Goal: Task Accomplishment & Management: Complete application form

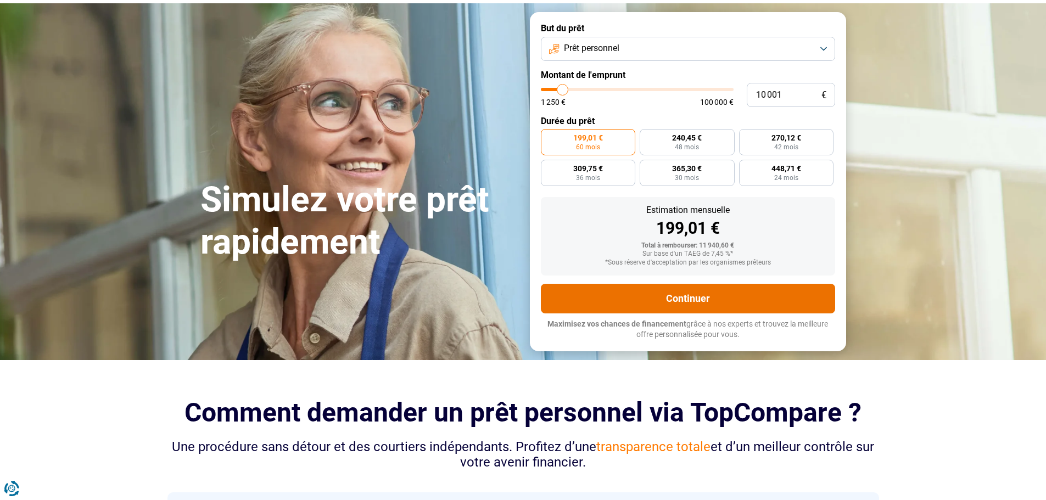
scroll to position [55, 0]
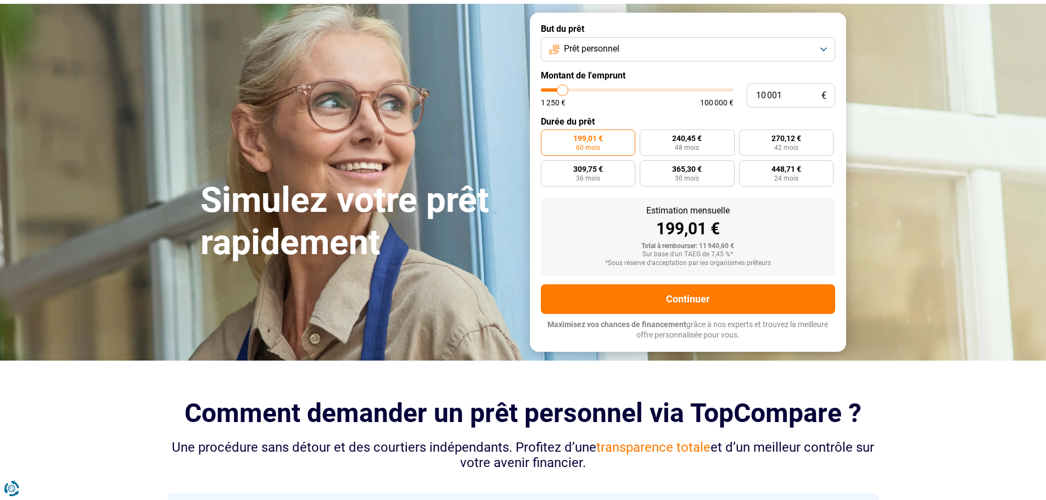
type input "9 750"
type input "9750"
type input "10 500"
type input "10500"
type input "11 250"
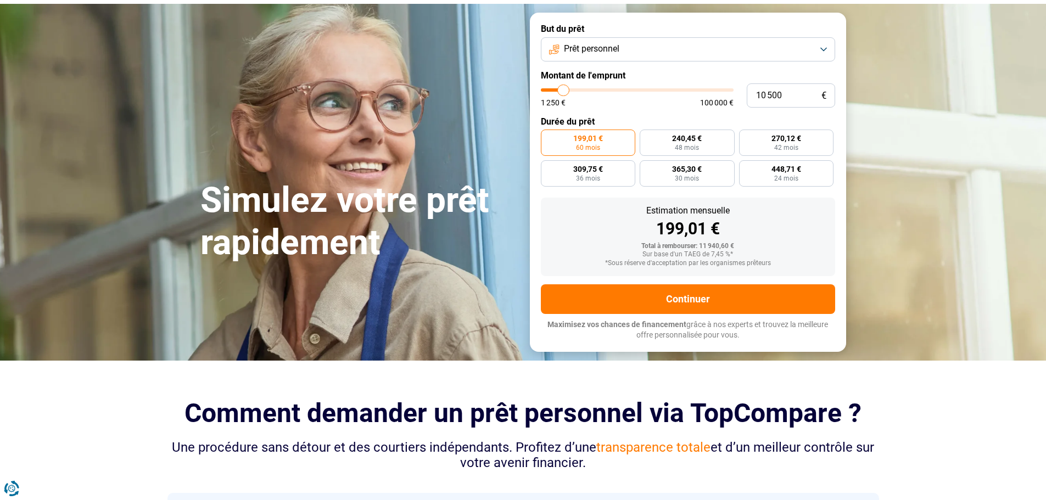
type input "11250"
type input "12 000"
type input "12000"
type input "13 500"
type input "13500"
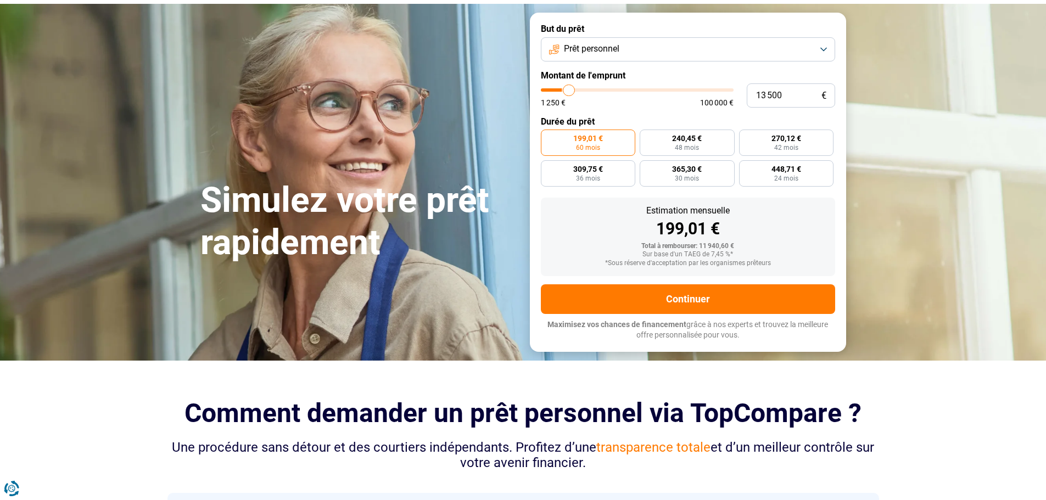
type input "15 500"
type input "15500"
type input "16 250"
type input "16250"
type input "17 750"
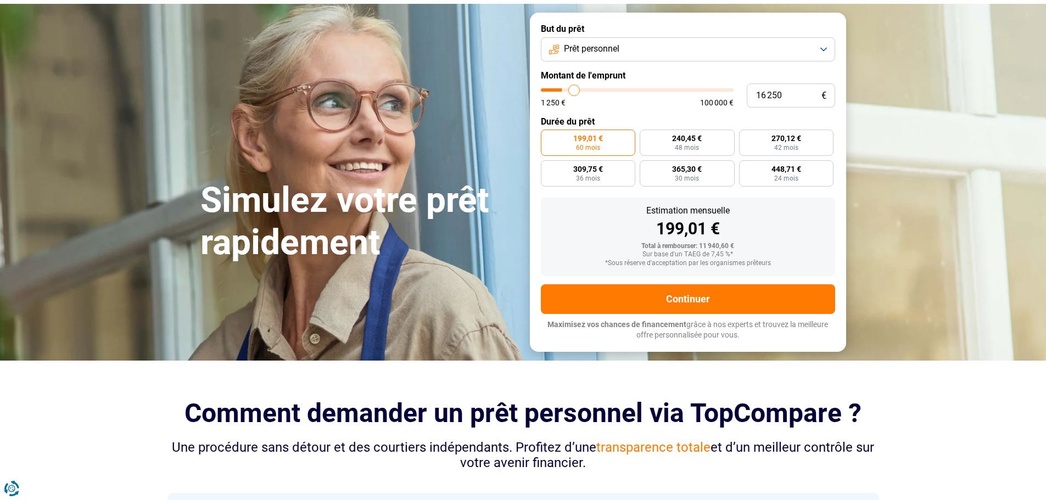
type input "17750"
type input "19 000"
type input "19000"
type input "20 250"
type input "20250"
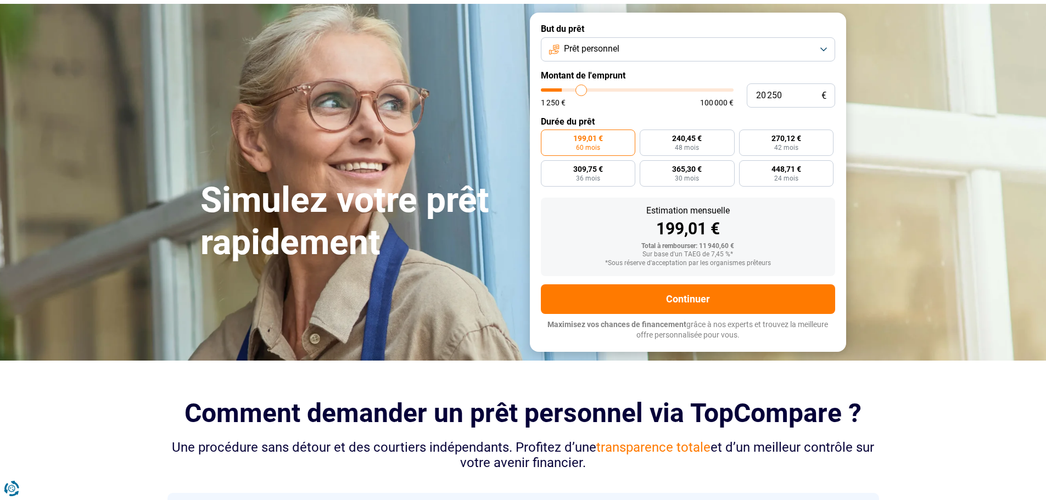
type input "21 500"
type input "21500"
type input "22 250"
type input "22250"
type input "23 000"
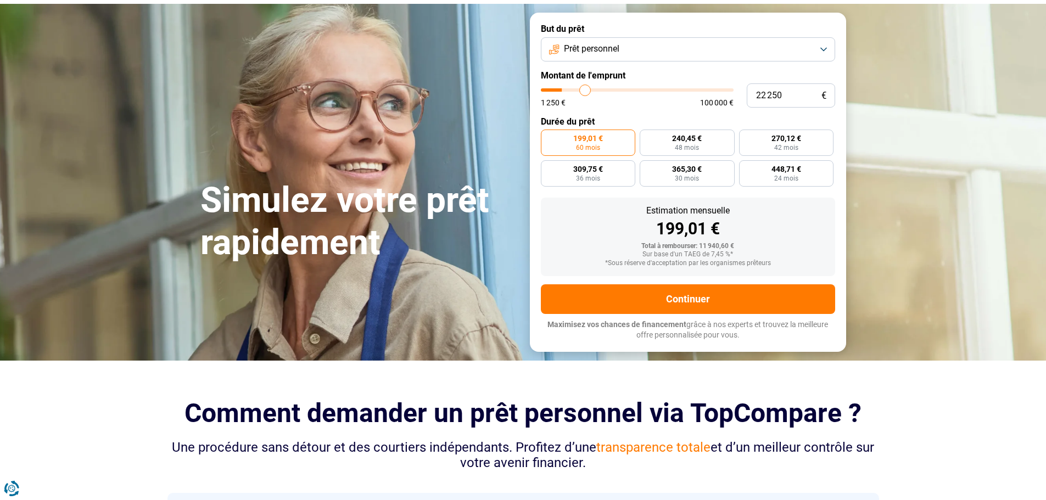
type input "23000"
type input "23 500"
type input "23500"
type input "24 250"
type input "24250"
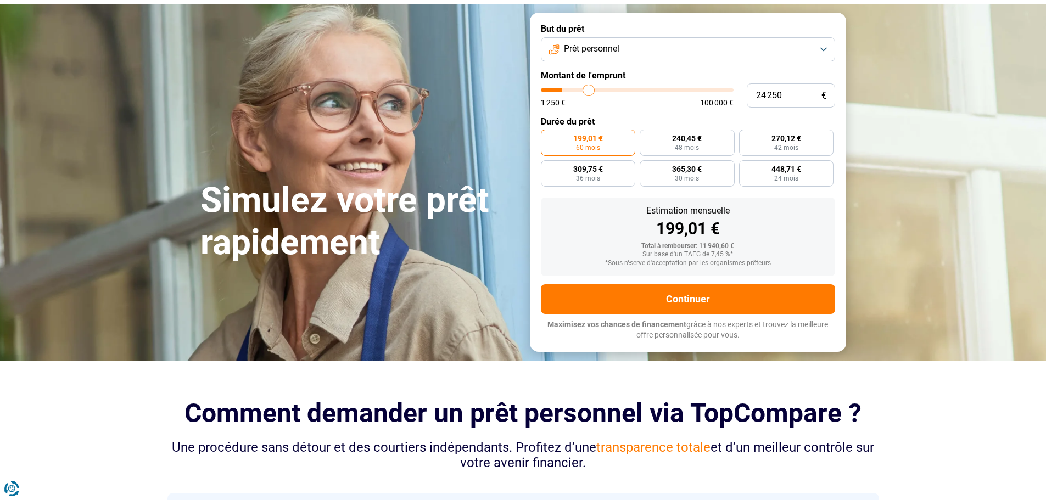
type input "24 750"
type input "24750"
type input "25 250"
type input "25250"
type input "27 250"
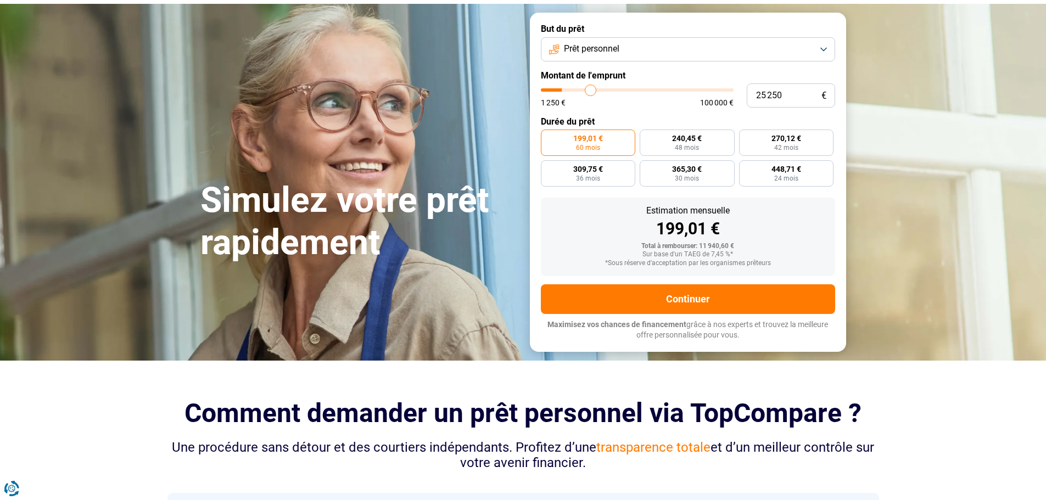
type input "27250"
type input "28 250"
type input "28250"
type input "30 250"
type input "30250"
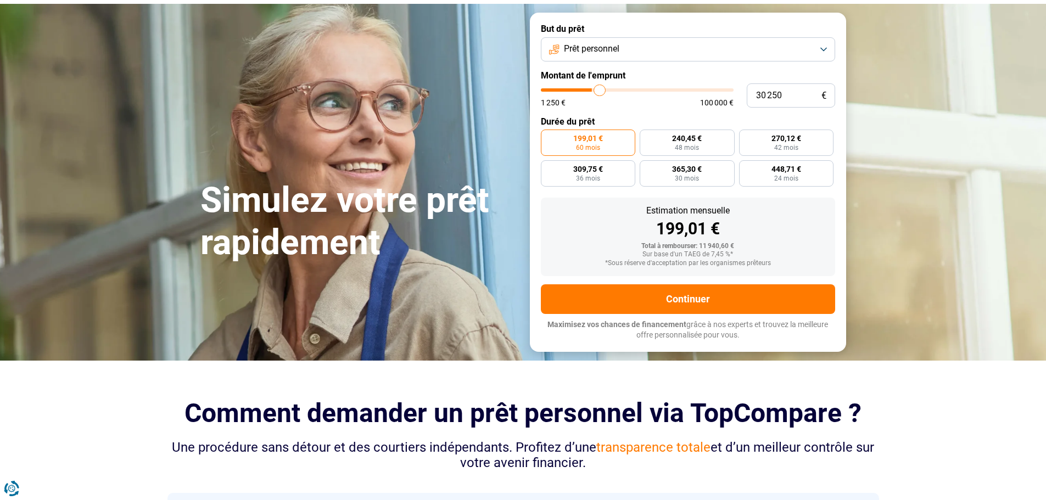
type input "31 750"
type input "31750"
type input "33 250"
type input "33250"
type input "35 000"
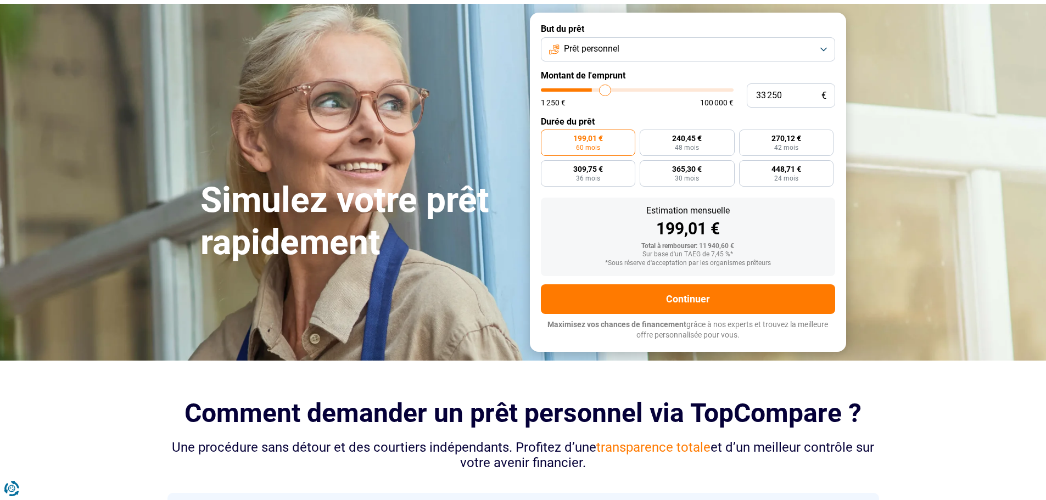
type input "35000"
type input "36 500"
type input "36500"
type input "38 500"
type input "38500"
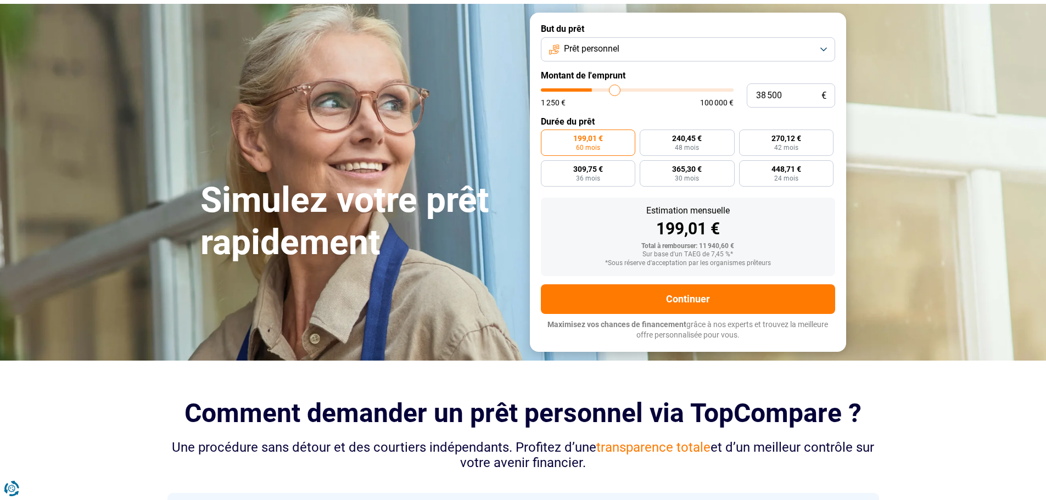
type input "41 250"
type input "41250"
type input "43 500"
type input "43500"
type input "45 000"
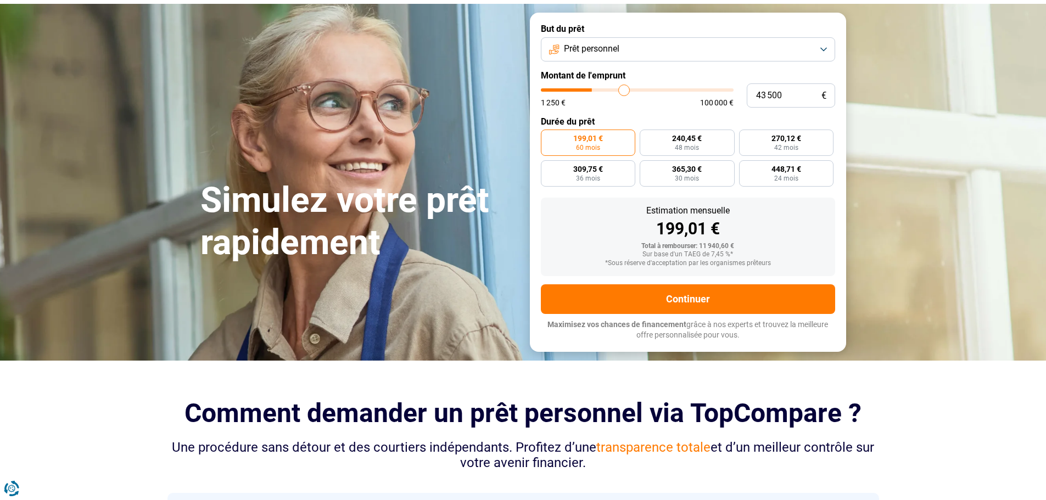
type input "45000"
type input "47 500"
type input "47500"
type input "49 500"
type input "49500"
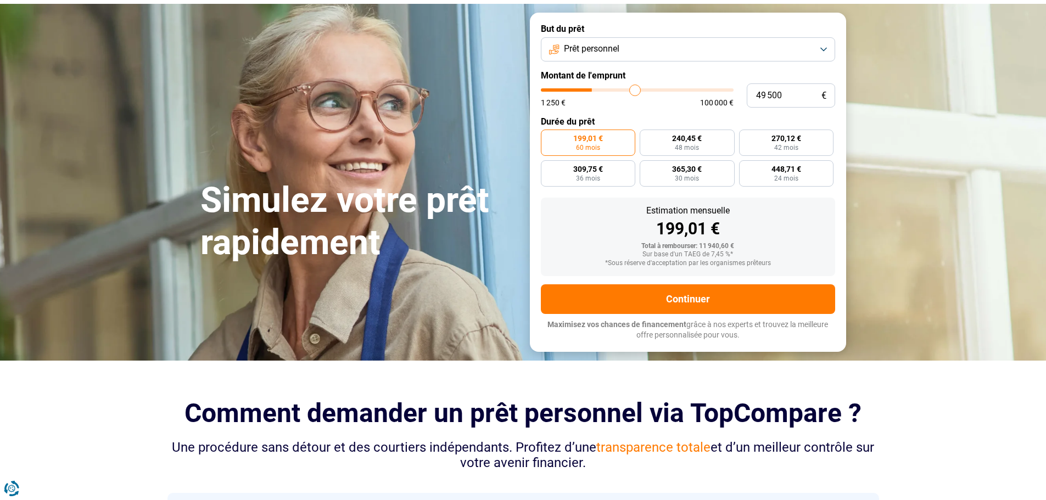
type input "51 500"
type input "51500"
type input "53 500"
type input "53500"
type input "56 250"
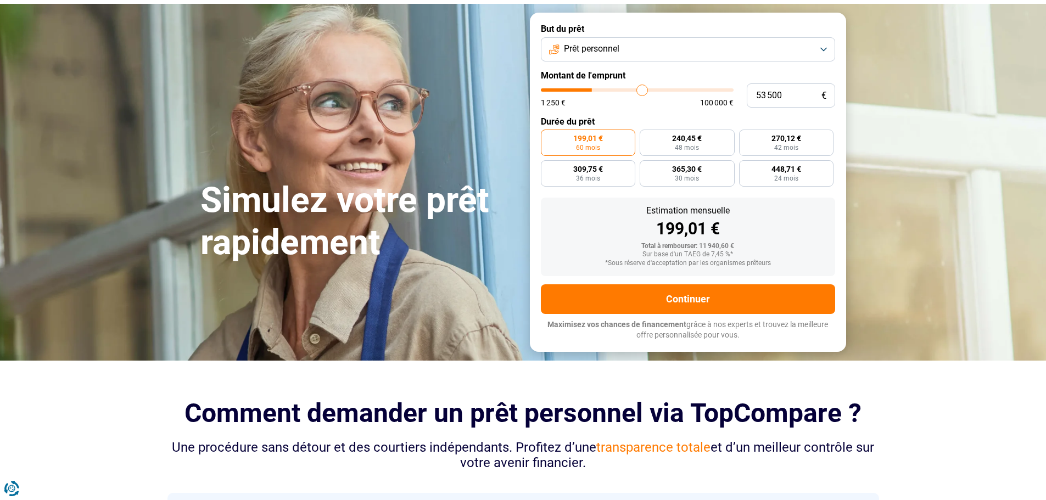
type input "56250"
type input "58 750"
type input "58750"
type input "61 500"
type input "61500"
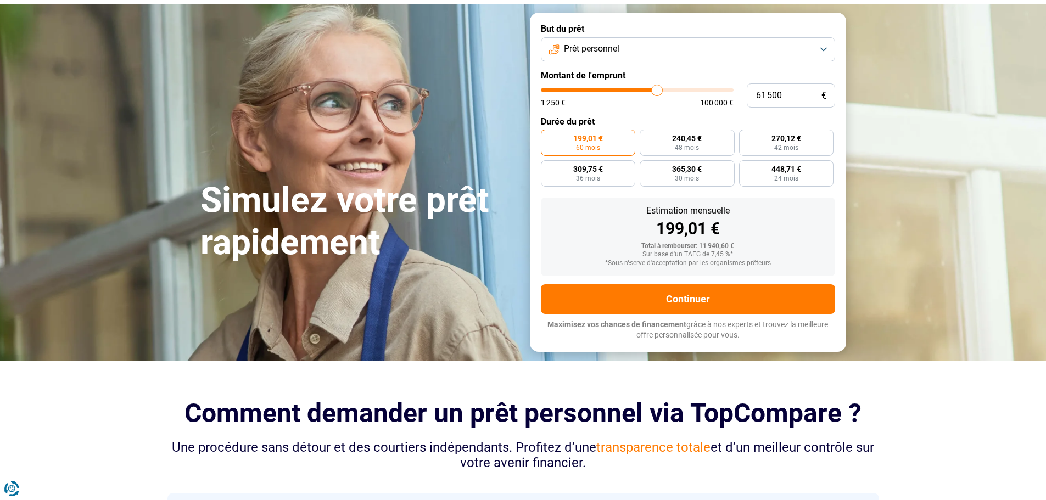
type input "64 500"
type input "64500"
type input "66 750"
type input "66750"
type input "69 000"
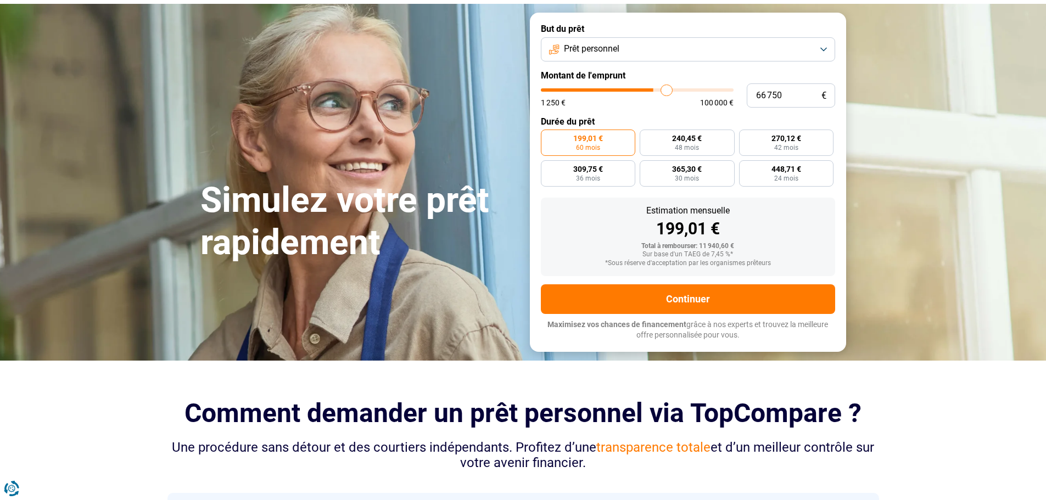
type input "69000"
type input "71 000"
type input "71000"
type input "72 500"
type input "72500"
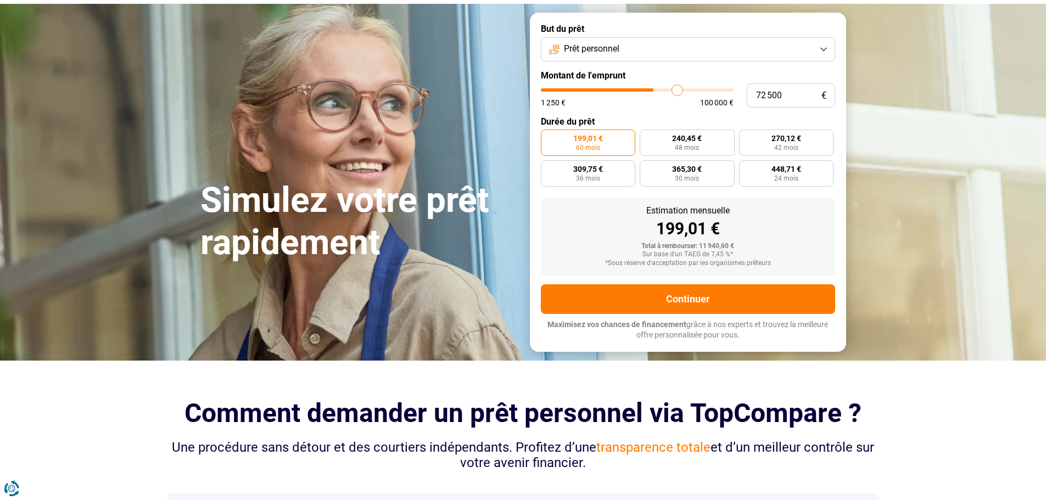
type input "75 000"
type input "75000"
type input "76 500"
type input "76500"
type input "77 750"
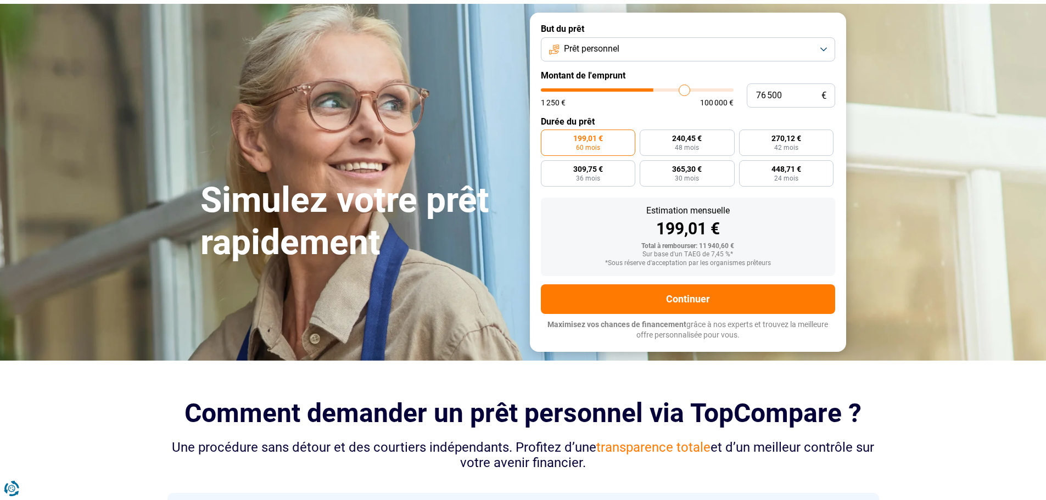
type input "77750"
type input "78 500"
type input "78500"
type input "79 500"
type input "79500"
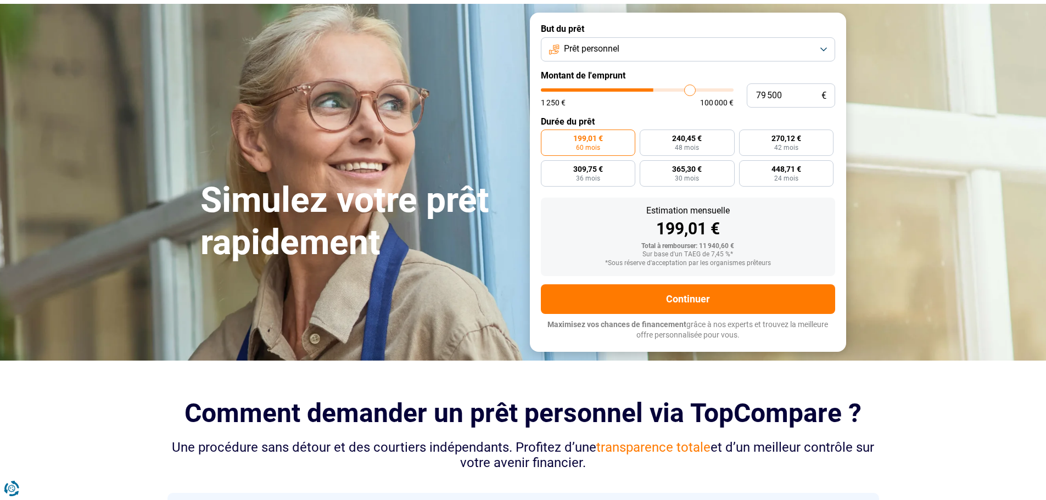
type input "80 000"
type input "80000"
type input "81 000"
type input "81000"
type input "81 500"
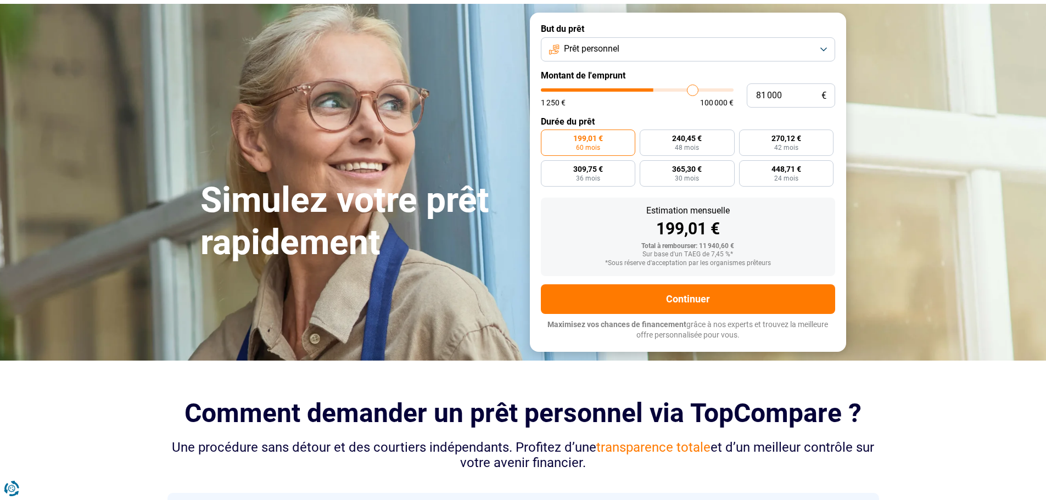
type input "81500"
type input "82 500"
type input "82500"
type input "83 750"
type input "83750"
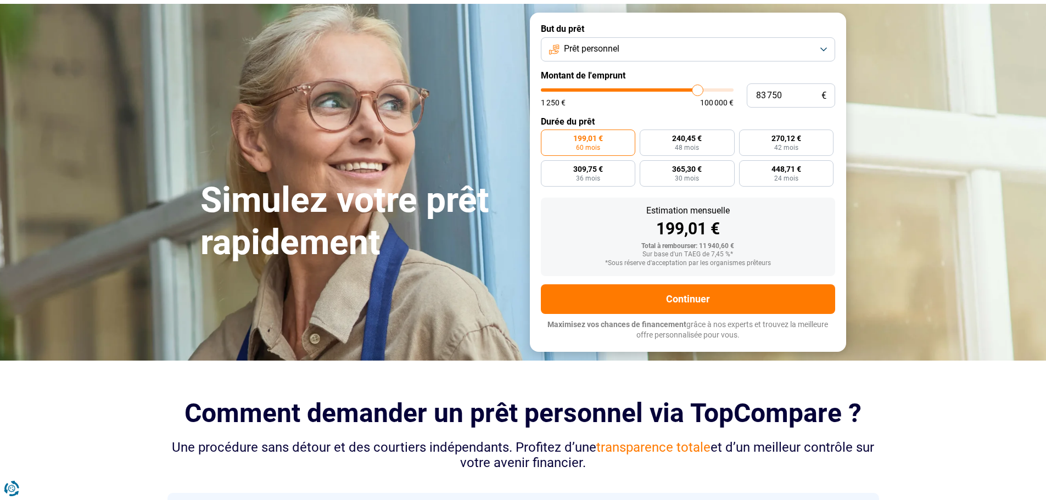
type input "85 000"
type input "85000"
type input "86 750"
type input "86750"
type input "89 500"
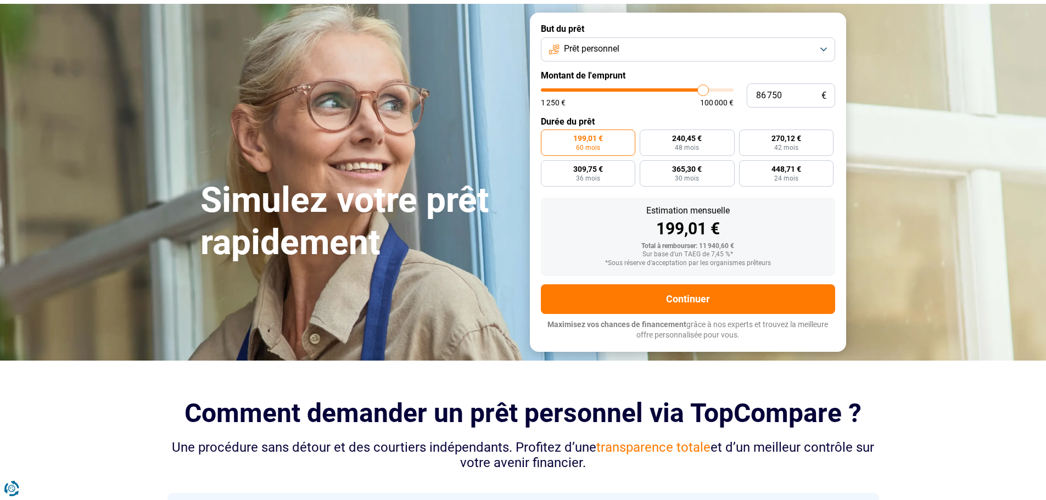
type input "89500"
type input "91 000"
type input "91000"
type input "92 500"
type input "92500"
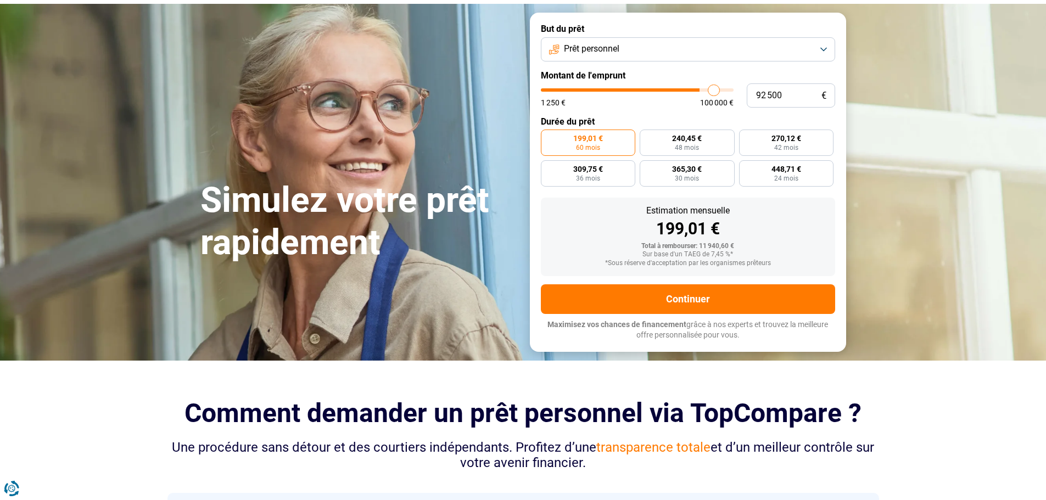
type input "93 500"
type input "93500"
type input "94 500"
type input "94500"
type input "95 750"
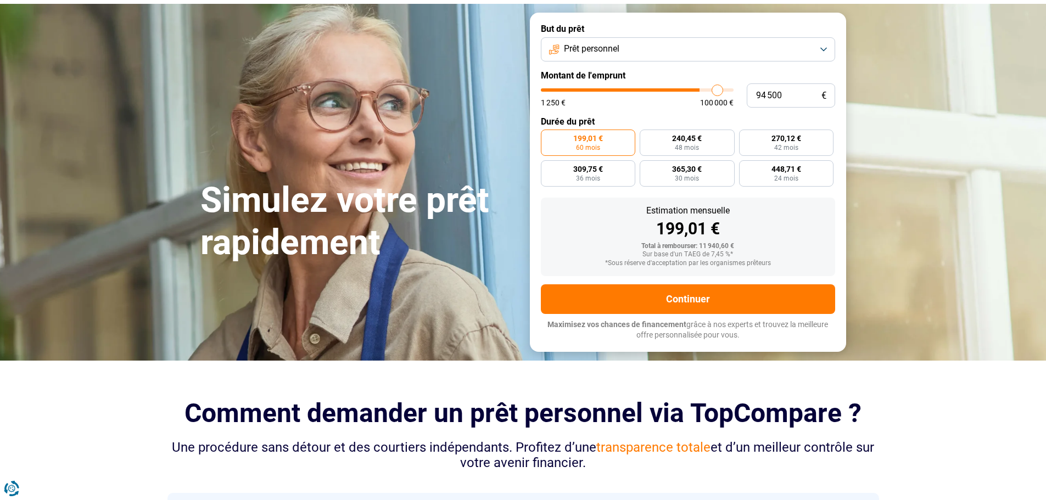
type input "95750"
type input "96 000"
type input "96000"
type input "97 000"
type input "97000"
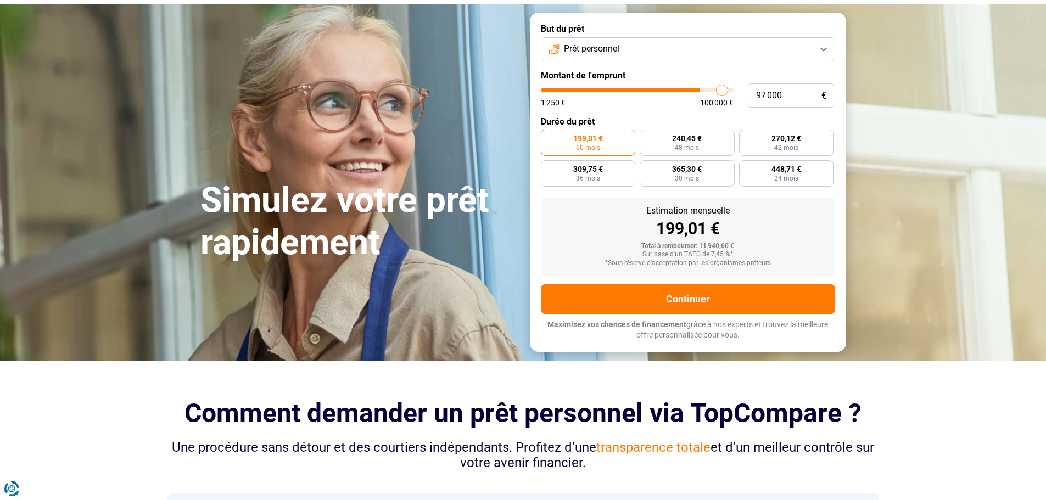
type input "97 250"
type input "97250"
type input "97 500"
type input "97500"
type input "98 000"
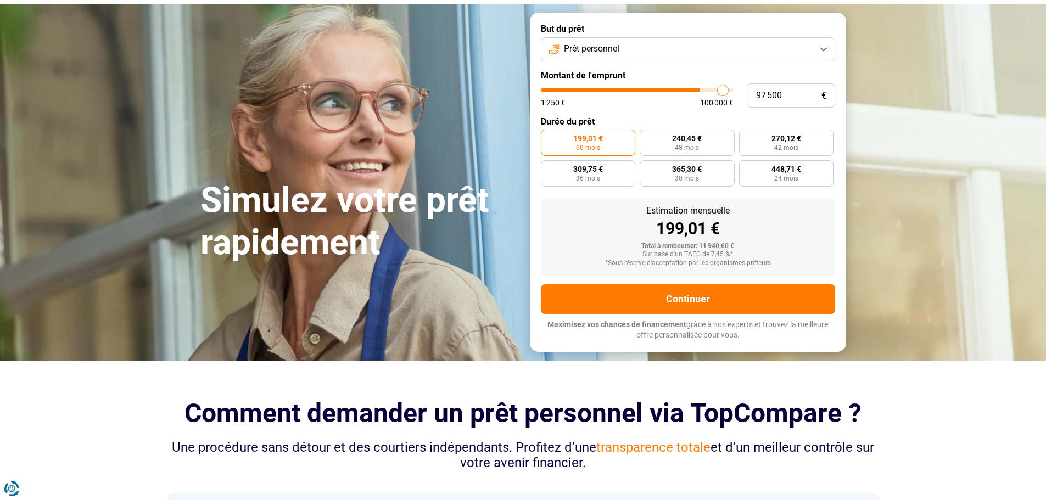
type input "98000"
type input "98 750"
type input "98750"
type input "99 000"
type input "99000"
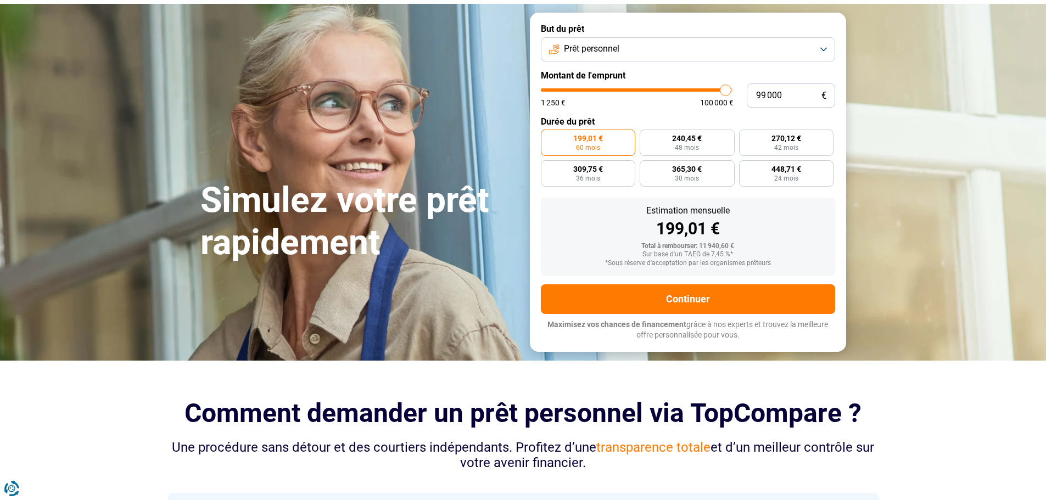
type input "99 250"
type input "99250"
type input "99 500"
type input "99500"
type input "100 000"
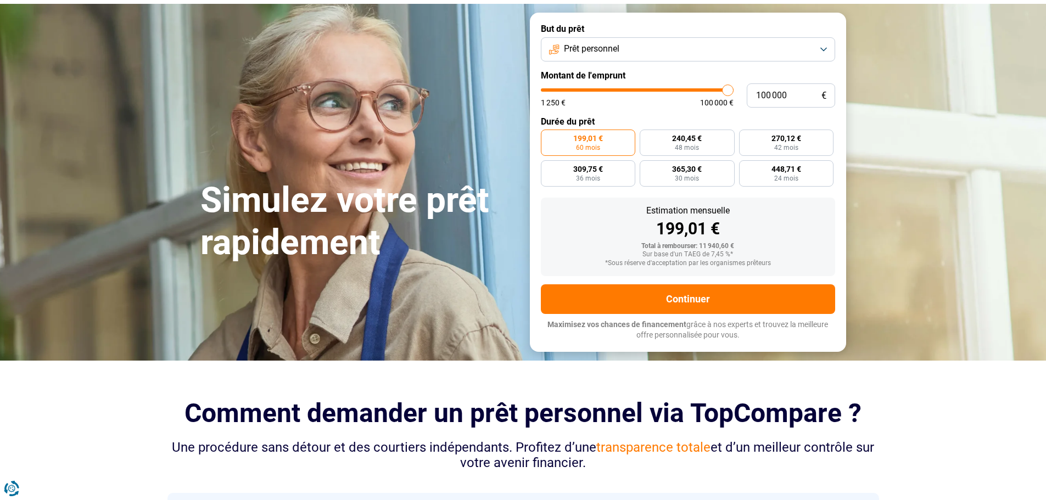
drag, startPoint x: 561, startPoint y: 90, endPoint x: 730, endPoint y: 99, distance: 169.4
type input "100000"
click at [730, 92] on input "range" at bounding box center [637, 89] width 193 height 3
radio input "false"
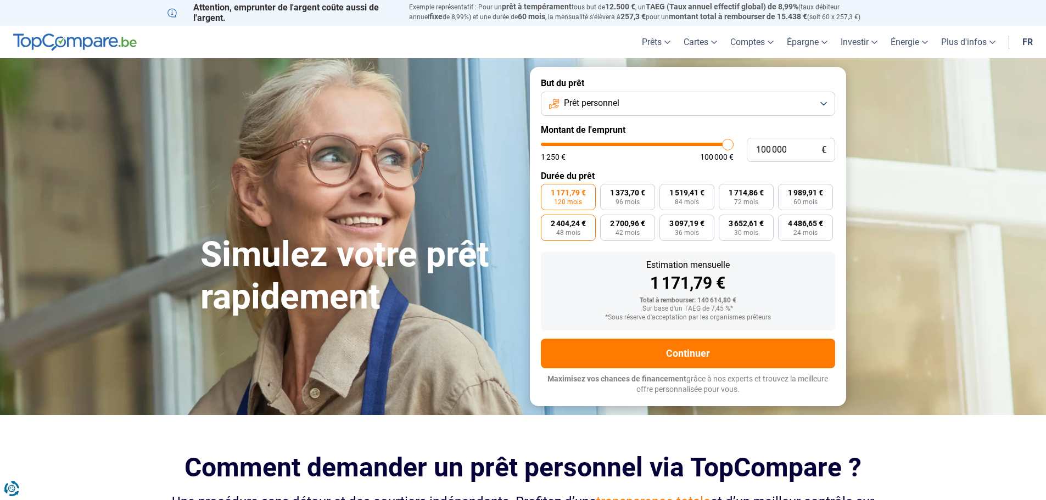
scroll to position [0, 0]
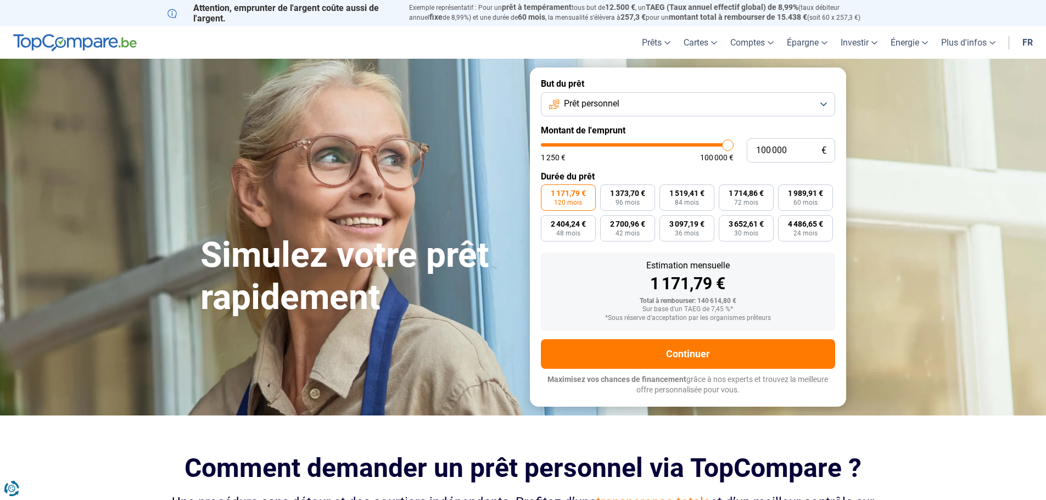
click at [825, 108] on button "Prêt personnel" at bounding box center [688, 104] width 294 height 24
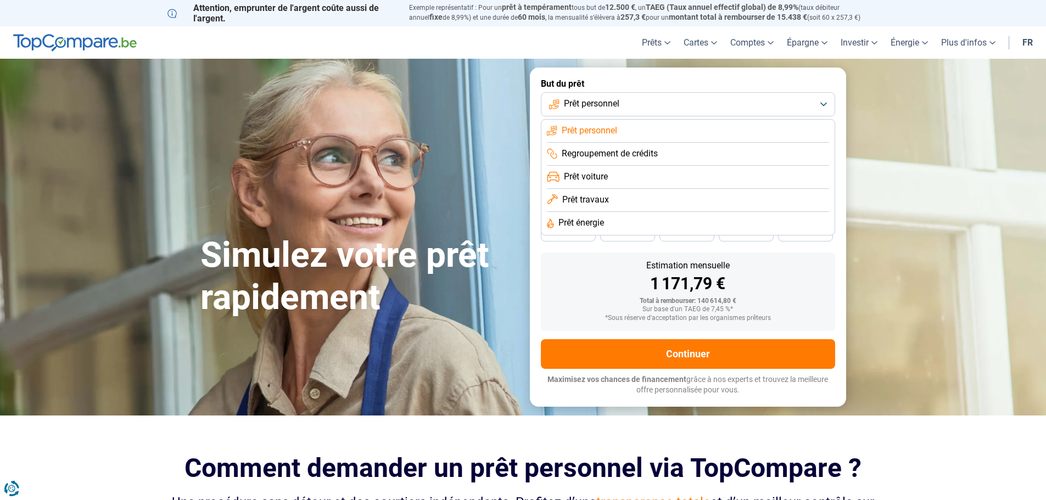
click at [643, 158] on span "Regroupement de crédits" at bounding box center [610, 154] width 96 height 12
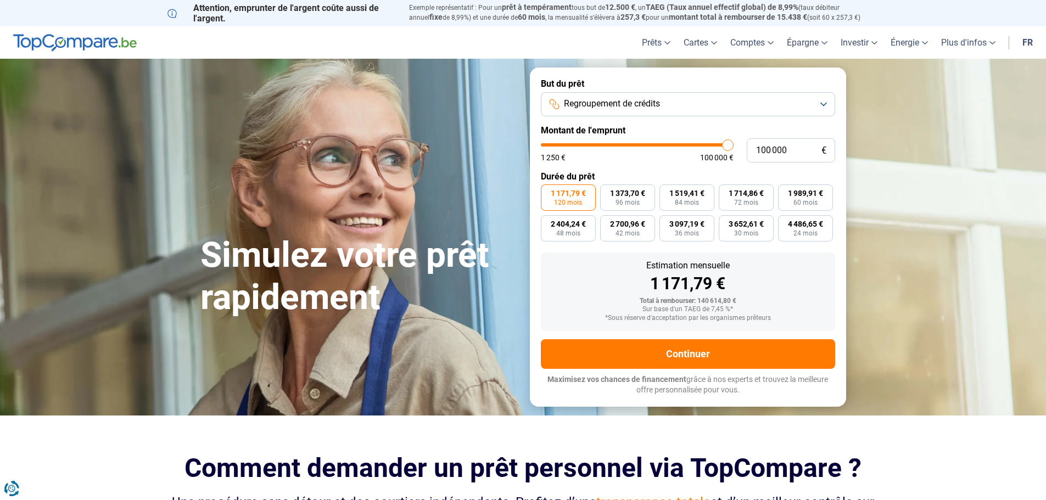
click at [822, 103] on button "Regroupement de crédits" at bounding box center [688, 104] width 294 height 24
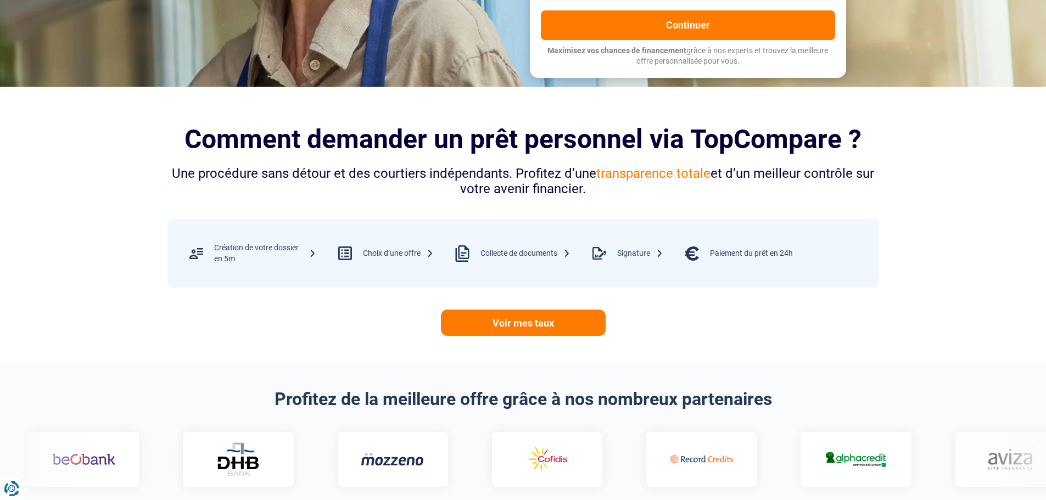
scroll to position [330, 0]
click at [528, 326] on link "Voir mes taux" at bounding box center [523, 322] width 165 height 26
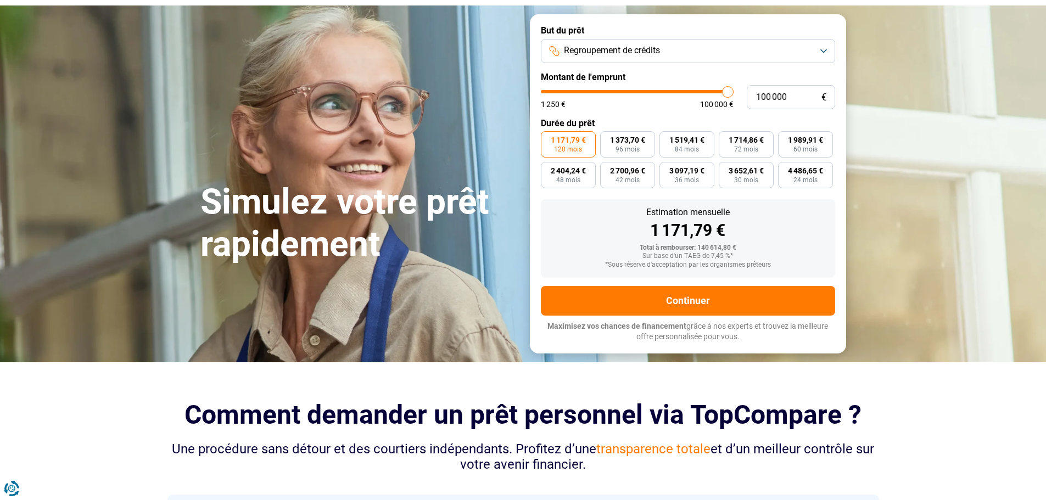
scroll to position [0, 0]
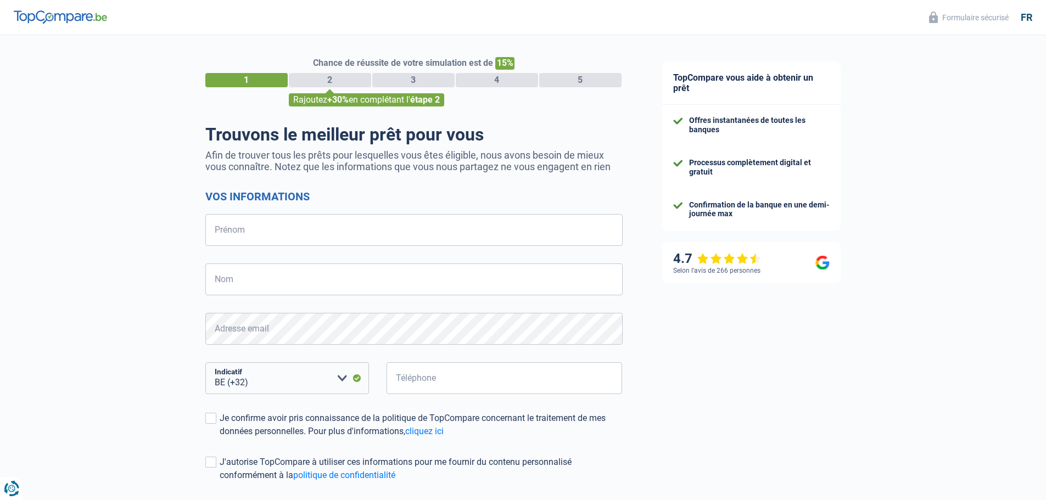
select select "32"
